Goal: Complete application form

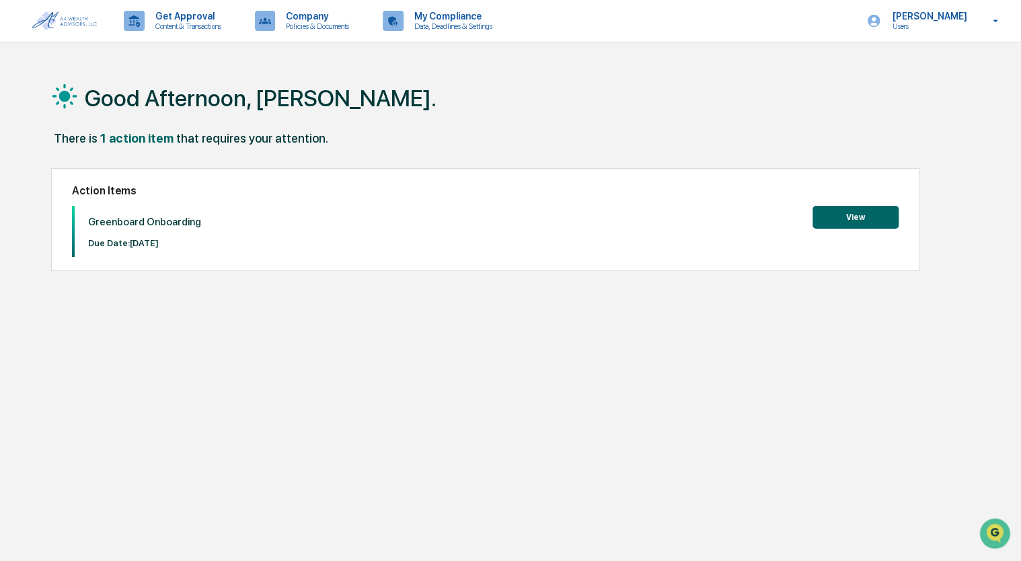
click at [849, 222] on button "View" at bounding box center [855, 217] width 86 height 23
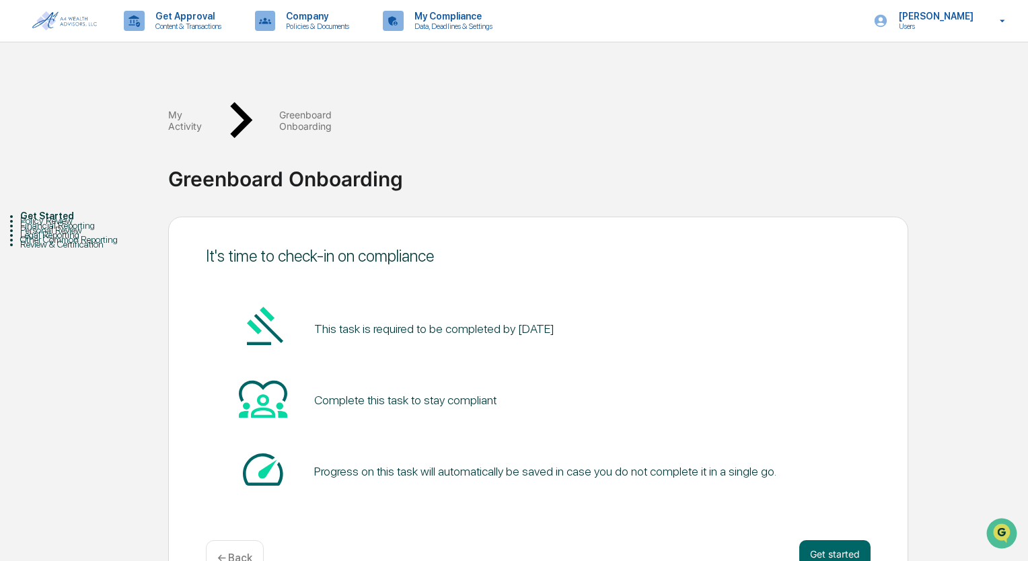
click at [842, 540] on div "Get started ← Back" at bounding box center [538, 558] width 664 height 36
click at [841, 540] on button "Get started" at bounding box center [834, 553] width 71 height 27
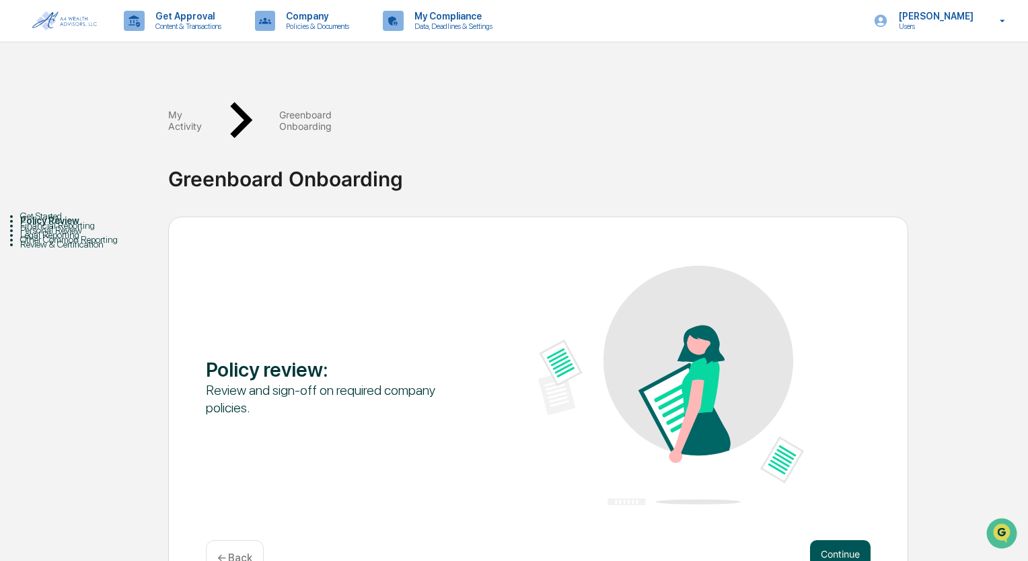
click at [839, 540] on button "Continue" at bounding box center [840, 553] width 61 height 27
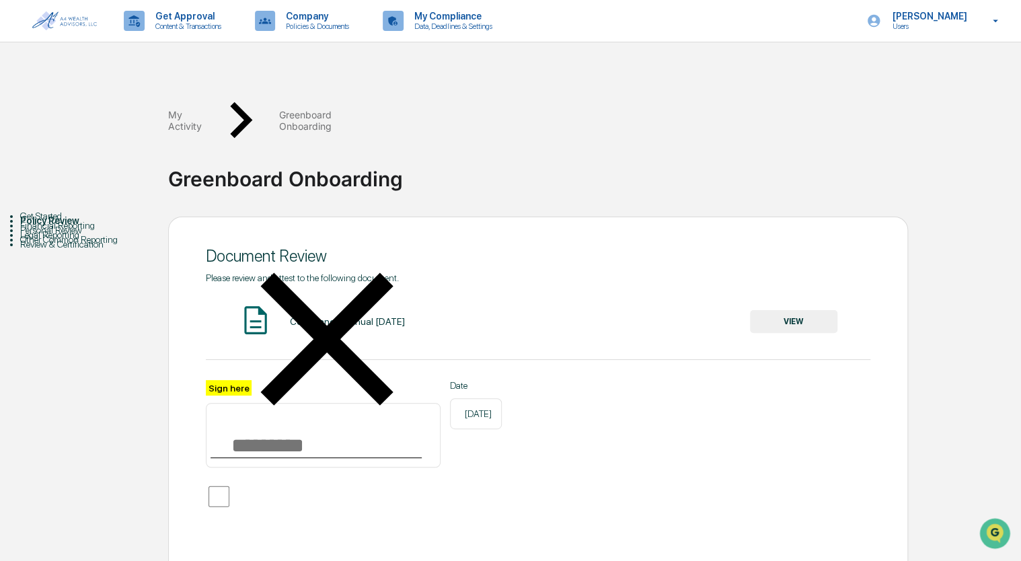
click at [261, 403] on input "Sign here" at bounding box center [323, 435] width 235 height 65
type input "**********"
click at [788, 310] on button "VIEW" at bounding box center [793, 321] width 87 height 23
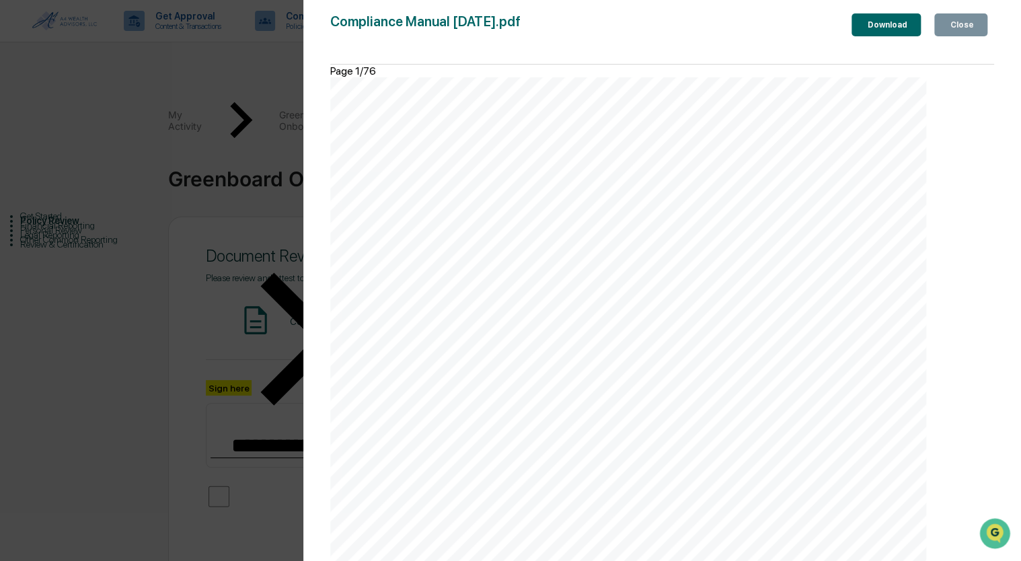
scroll to position [1950, 0]
click at [944, 36] on button "Close" at bounding box center [960, 24] width 53 height 23
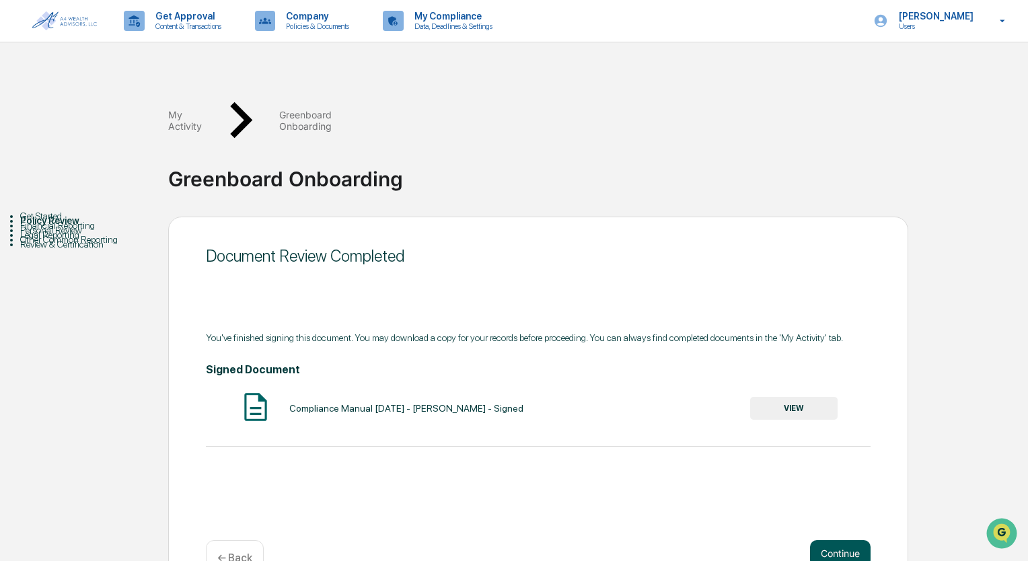
click at [858, 540] on button "Continue" at bounding box center [840, 553] width 61 height 27
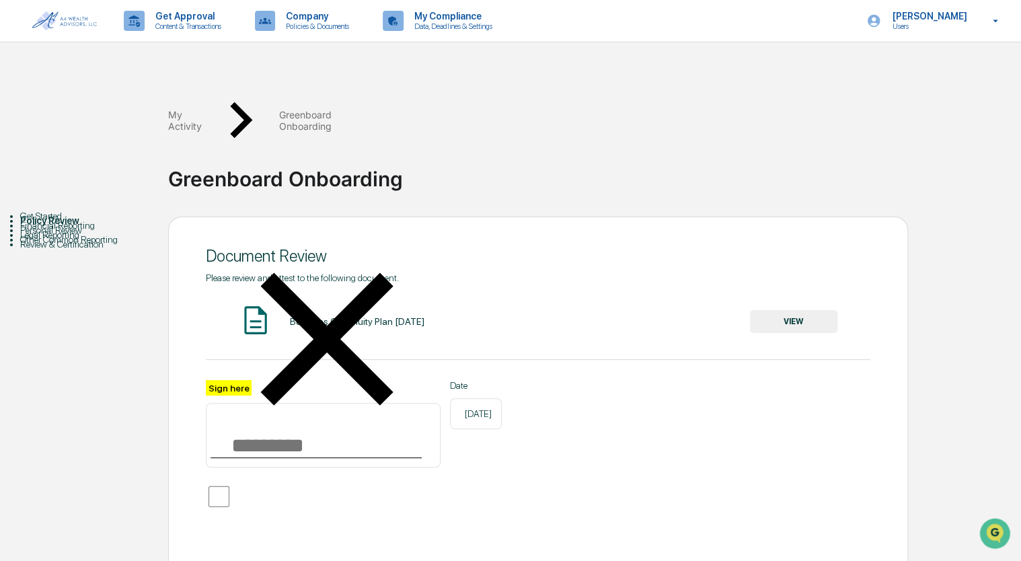
click at [258, 403] on input "Sign here" at bounding box center [323, 435] width 235 height 65
type input "**********"
click at [764, 310] on button "VIEW" at bounding box center [793, 321] width 87 height 23
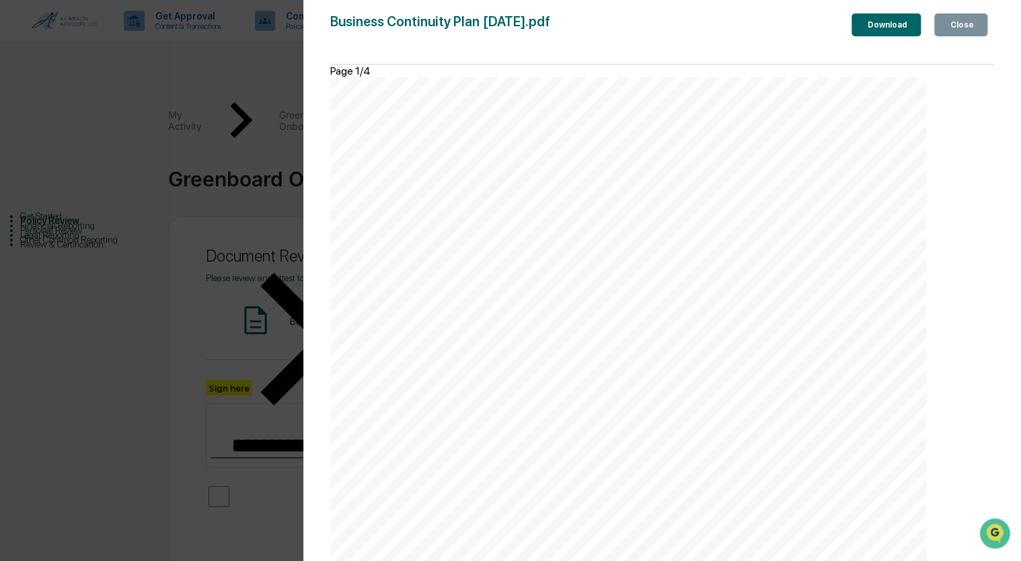
scroll to position [1211, 0]
click at [948, 25] on icon "button" at bounding box center [948, 25] width 0 height 0
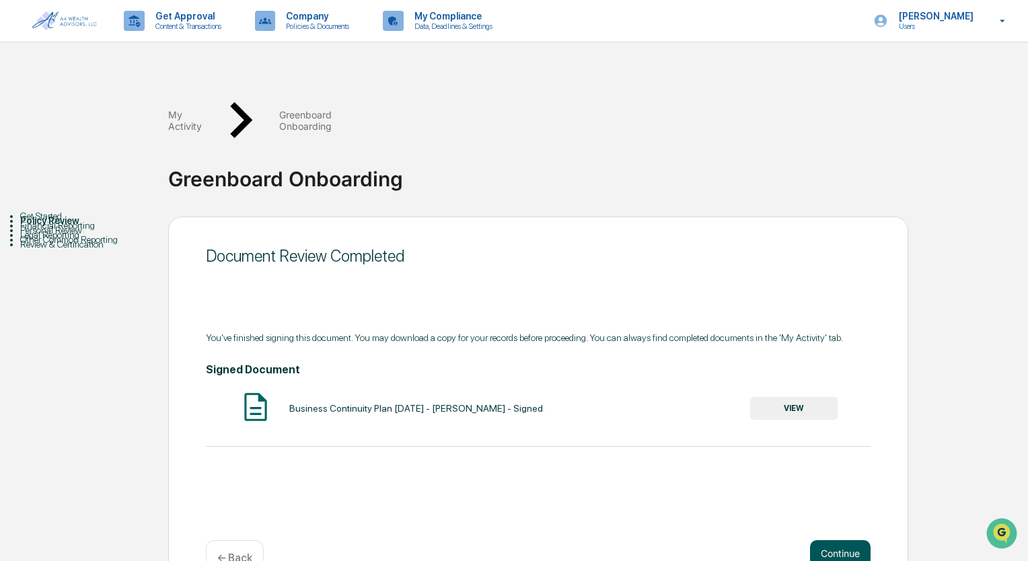
click at [841, 540] on button "Continue" at bounding box center [840, 553] width 61 height 27
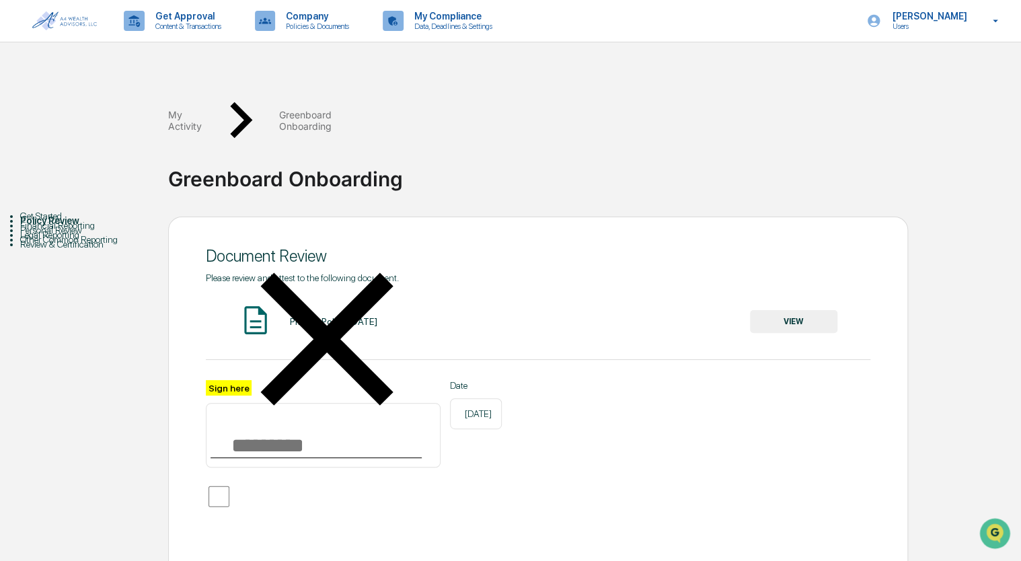
click at [273, 403] on input "Sign here" at bounding box center [323, 435] width 235 height 65
type input "**********"
click at [806, 310] on button "VIEW" at bounding box center [793, 321] width 87 height 23
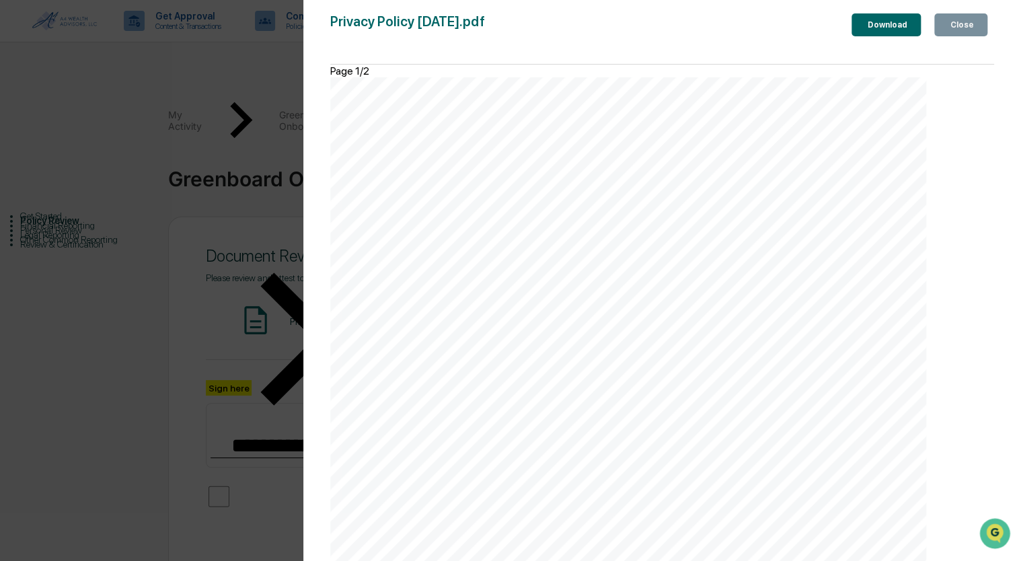
click at [974, 25] on button "Close" at bounding box center [960, 24] width 53 height 23
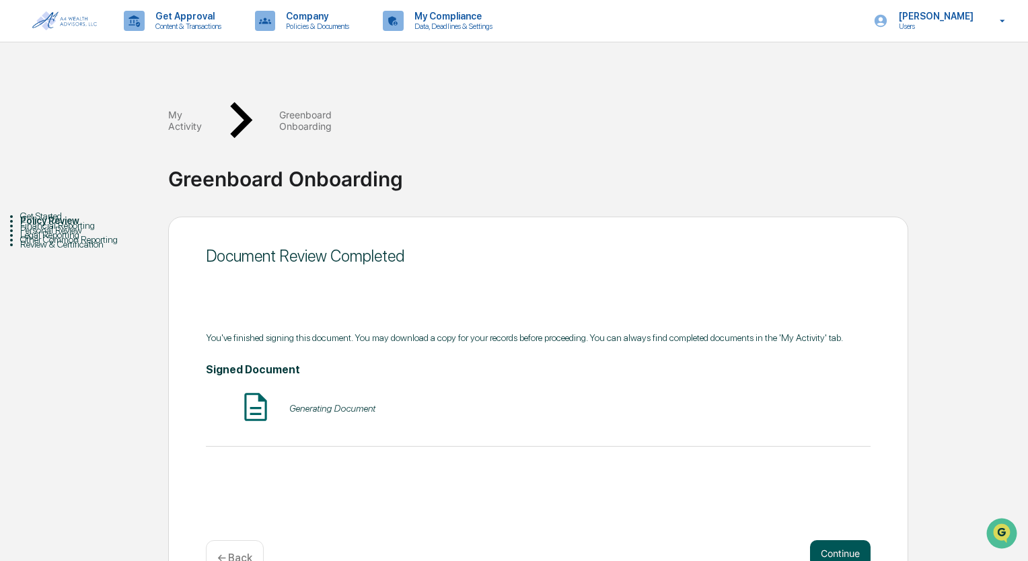
click at [850, 540] on button "Continue" at bounding box center [840, 553] width 61 height 27
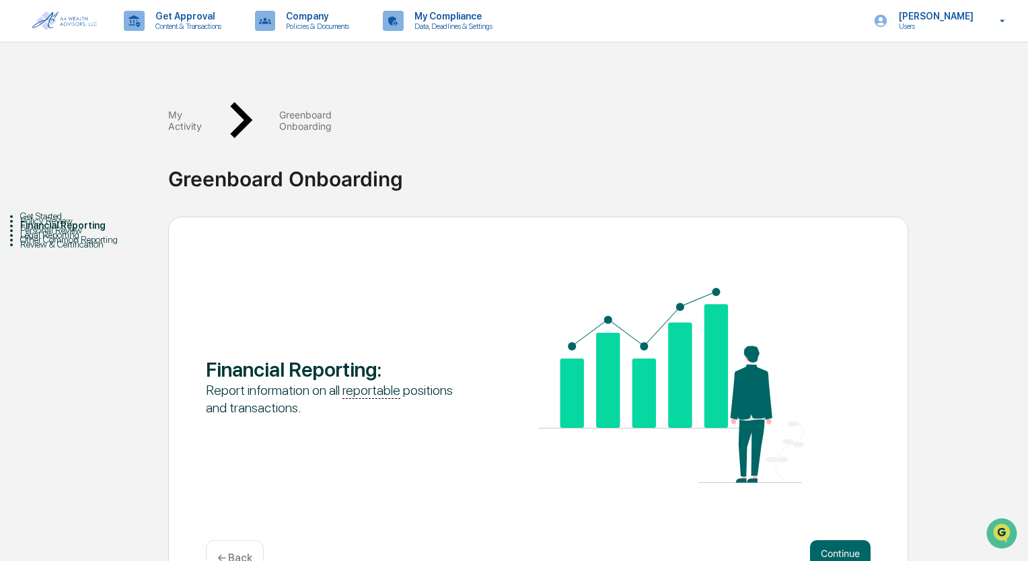
click at [850, 540] on button "Continue" at bounding box center [840, 553] width 61 height 27
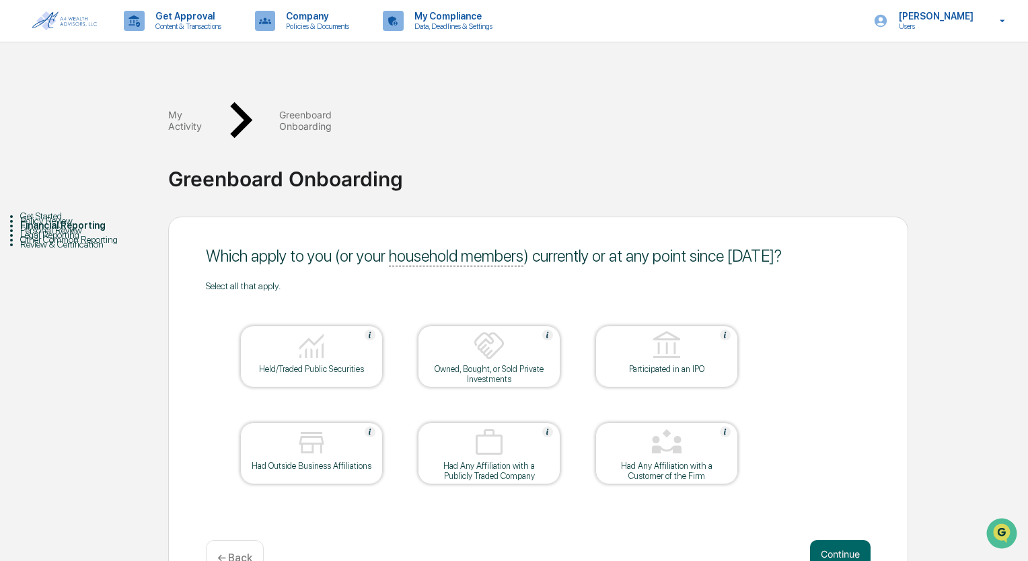
click at [850, 540] on button "Continue" at bounding box center [840, 553] width 61 height 27
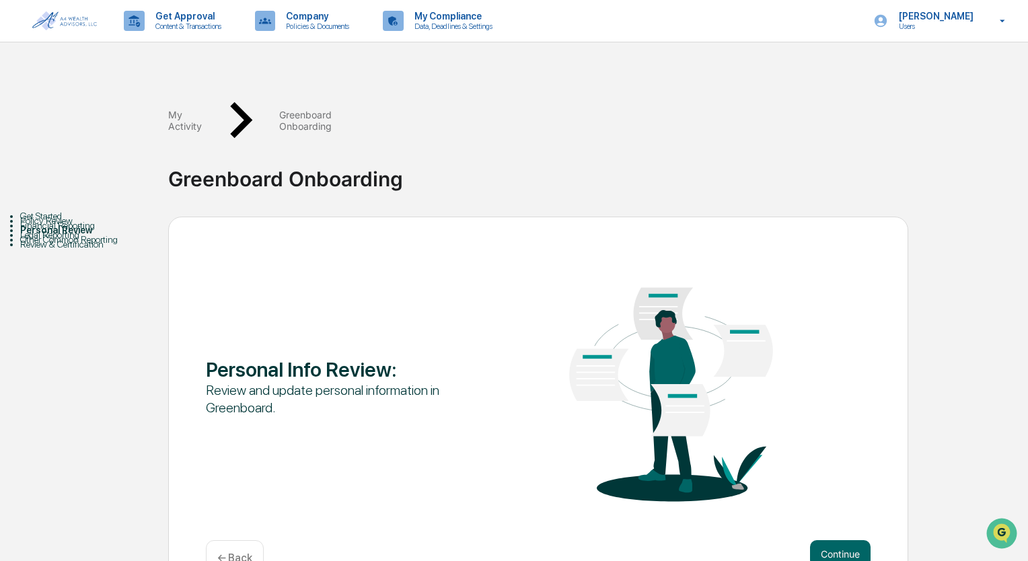
click at [850, 540] on button "Continue" at bounding box center [840, 553] width 61 height 27
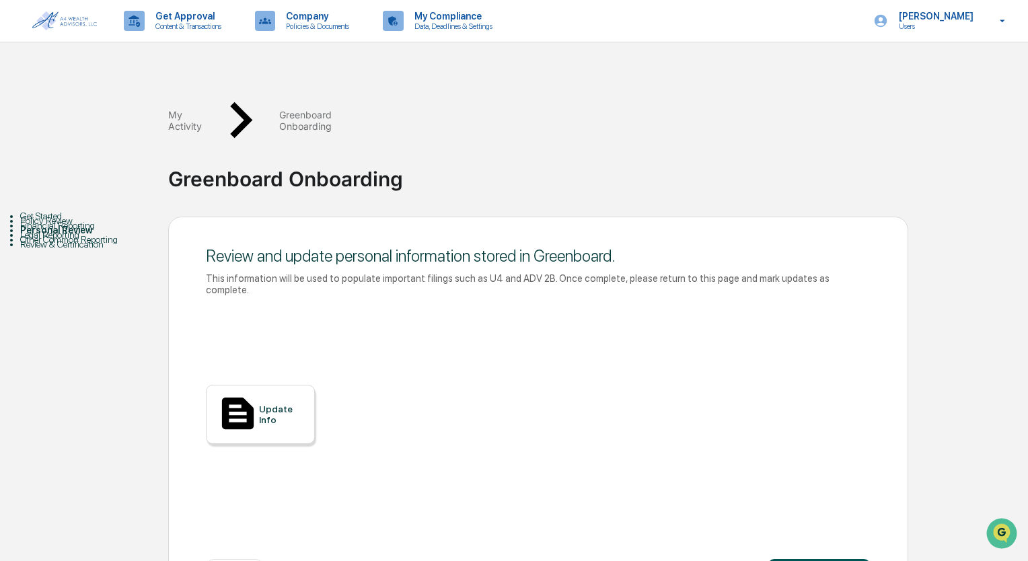
click at [847, 559] on button "Updates complete" at bounding box center [818, 572] width 103 height 27
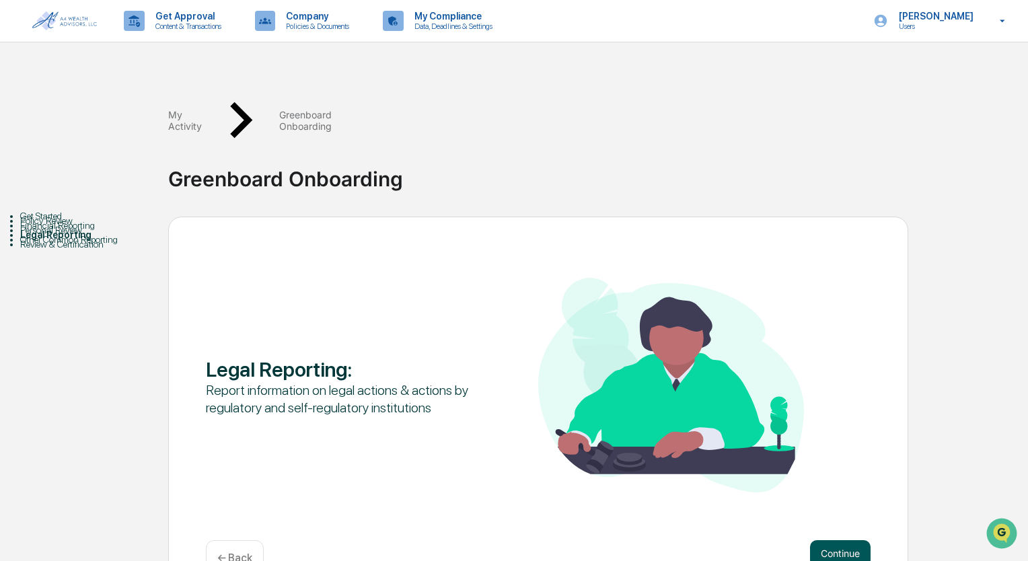
click at [845, 540] on button "Continue" at bounding box center [840, 553] width 61 height 27
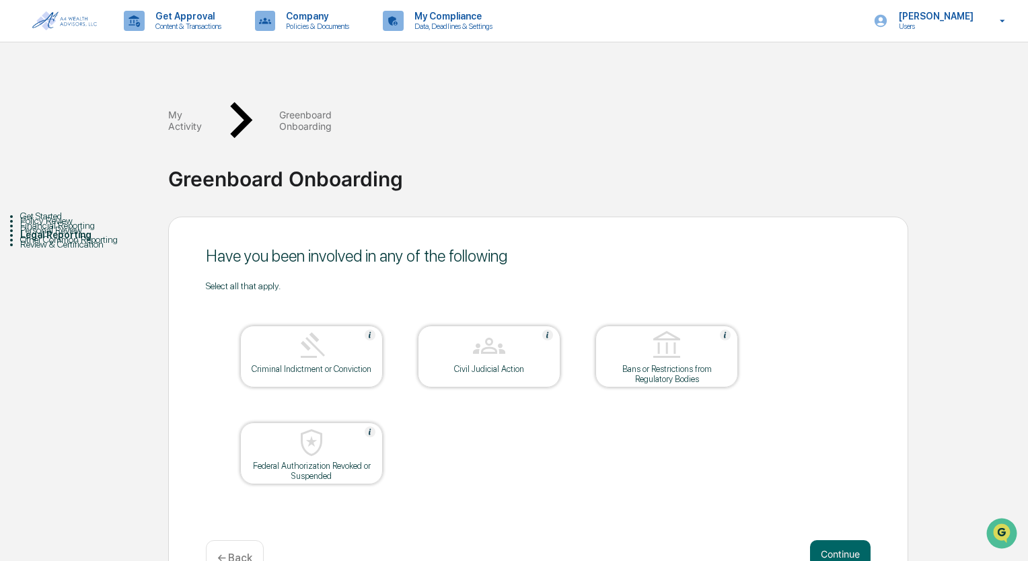
click at [845, 540] on button "Continue" at bounding box center [840, 553] width 61 height 27
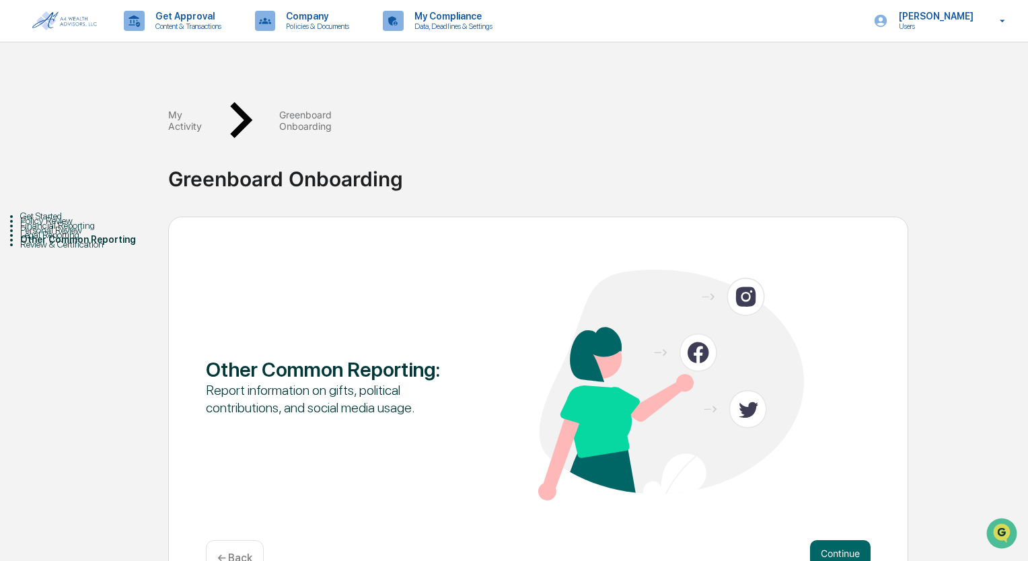
click at [845, 540] on button "Continue" at bounding box center [840, 553] width 61 height 27
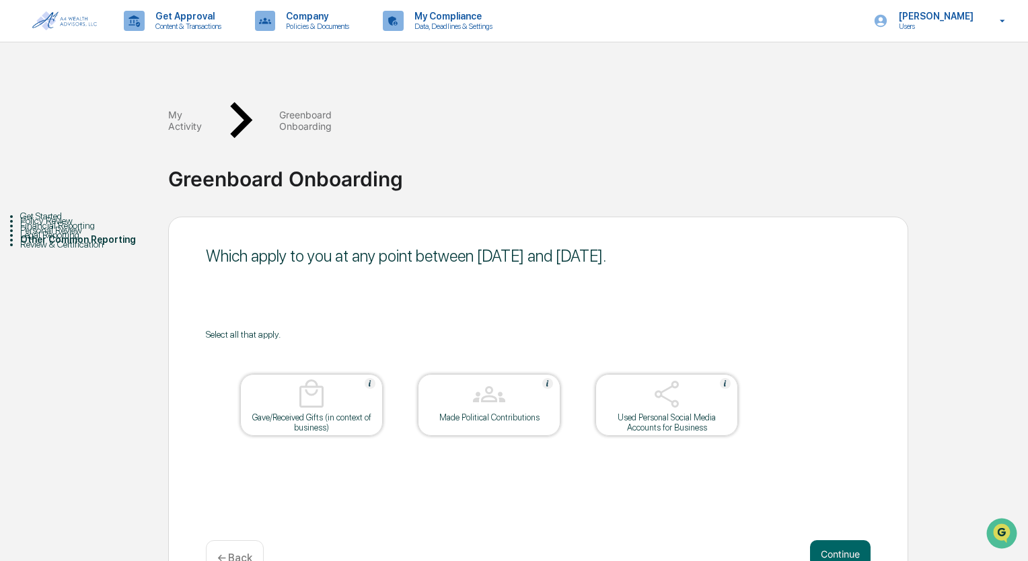
click at [845, 540] on button "Continue" at bounding box center [840, 553] width 61 height 27
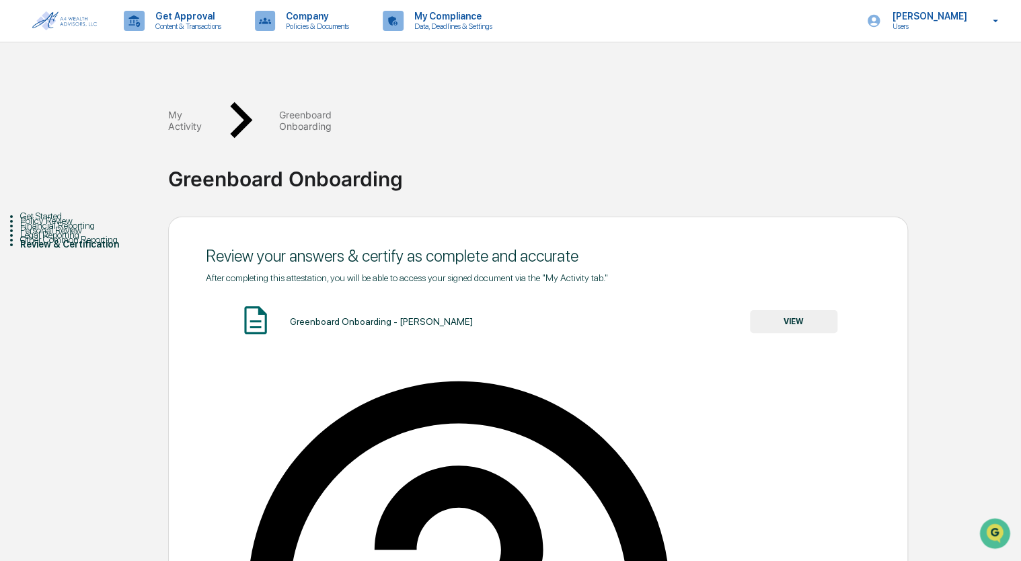
type input "**********"
click at [789, 310] on button "VIEW" at bounding box center [793, 321] width 87 height 23
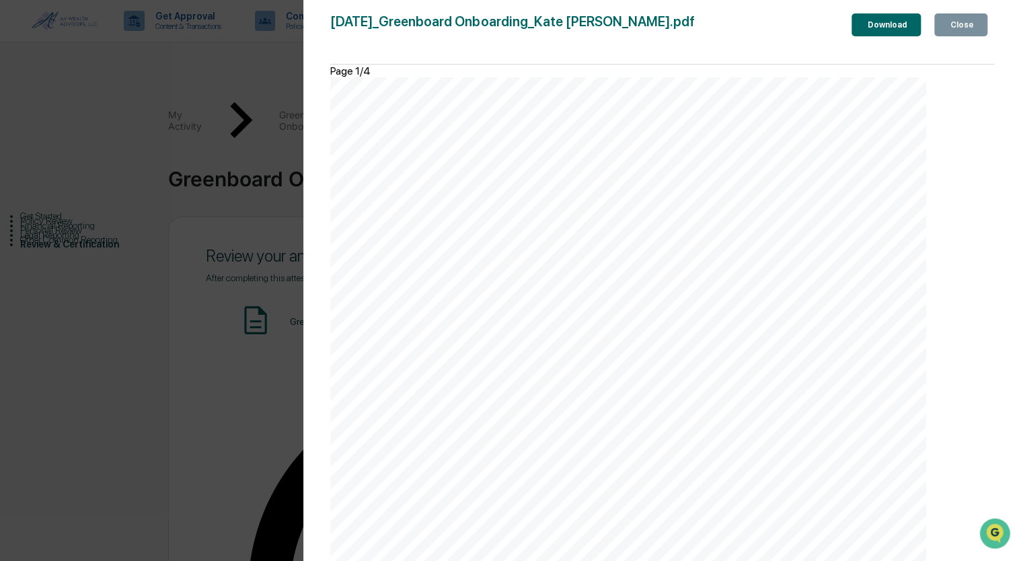
scroll to position [336, 0]
click at [948, 25] on icon "button" at bounding box center [948, 25] width 0 height 0
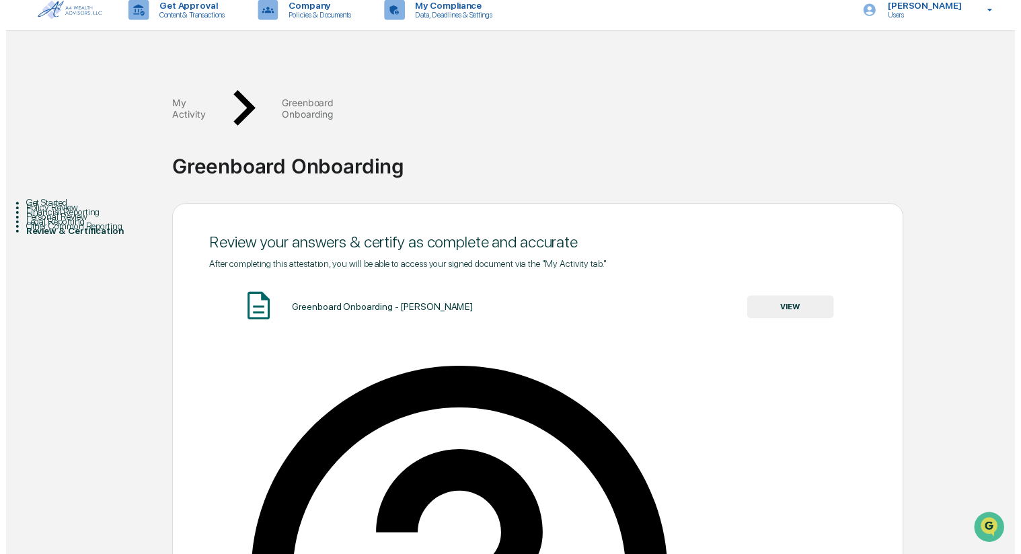
scroll to position [48, 0]
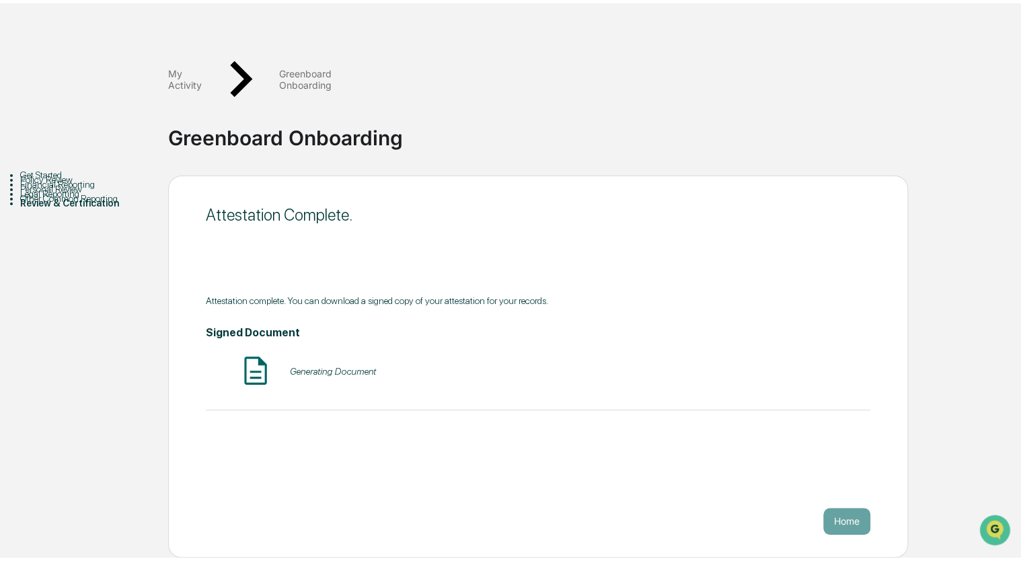
scroll to position [0, 0]
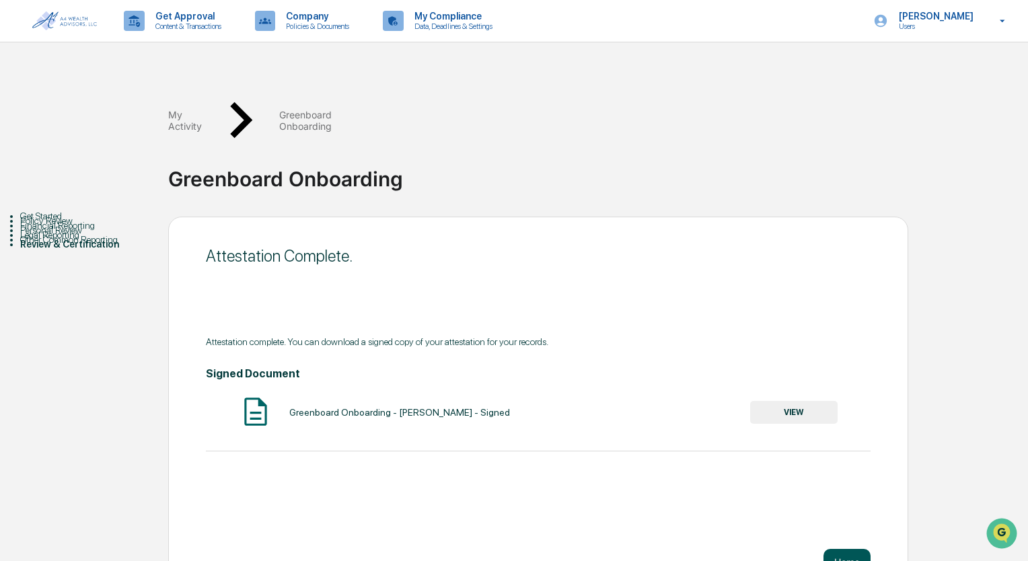
click at [839, 549] on button "Home" at bounding box center [846, 562] width 47 height 27
